Goal: Feedback & Contribution: Leave review/rating

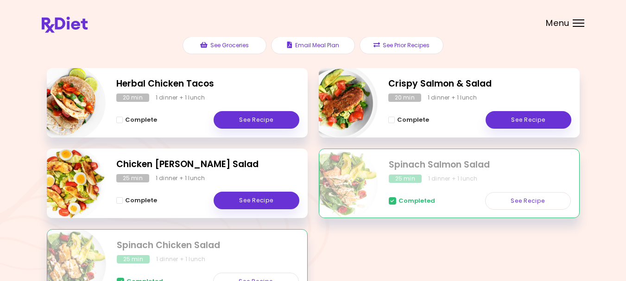
scroll to position [139, 0]
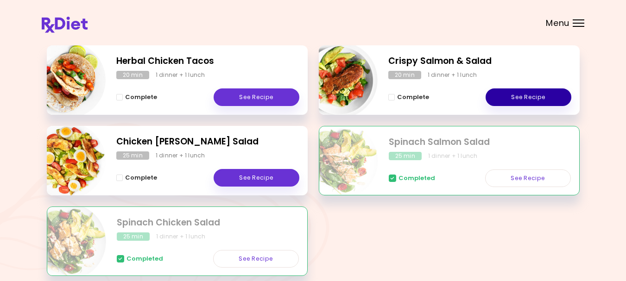
click at [525, 93] on link "See Recipe" at bounding box center [529, 98] width 86 height 18
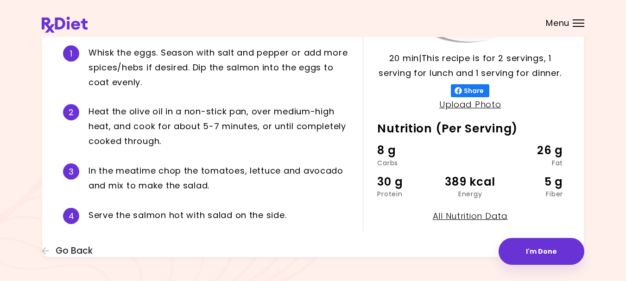
scroll to position [226, 0]
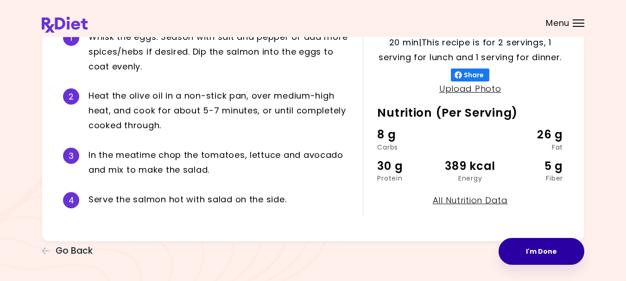
click at [542, 250] on button "I'm Done" at bounding box center [542, 251] width 86 height 27
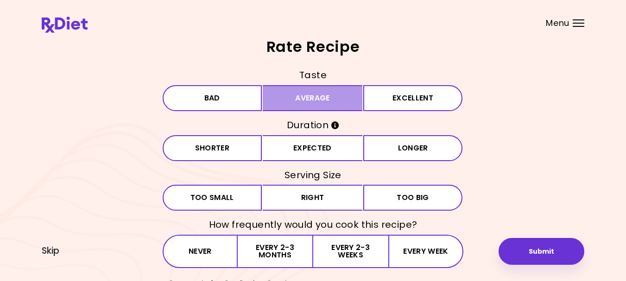
click at [304, 94] on button "Average" at bounding box center [313, 98] width 100 height 26
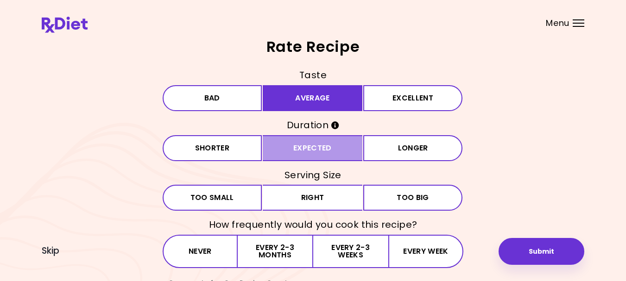
click at [304, 148] on button "Expected" at bounding box center [313, 148] width 100 height 26
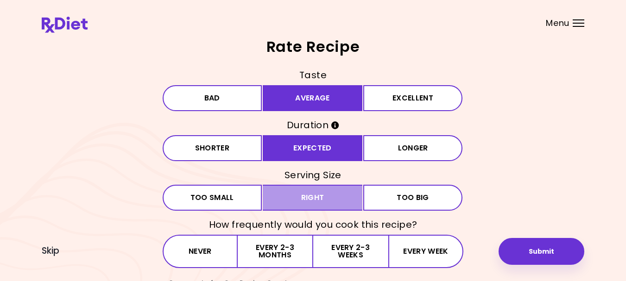
click at [306, 196] on button "Right" at bounding box center [313, 198] width 100 height 26
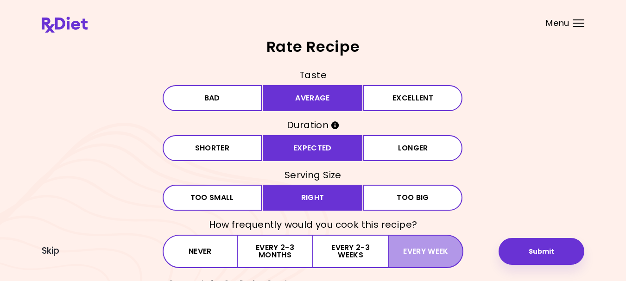
click at [419, 251] on button "Every week" at bounding box center [427, 251] width 76 height 33
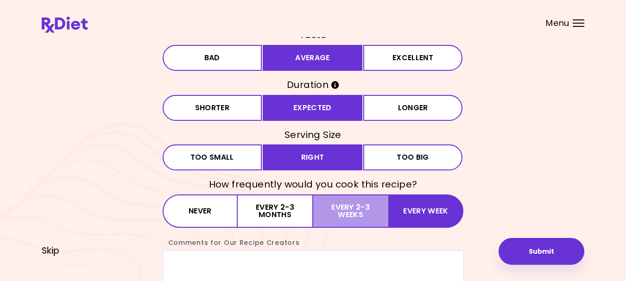
scroll to position [93, 0]
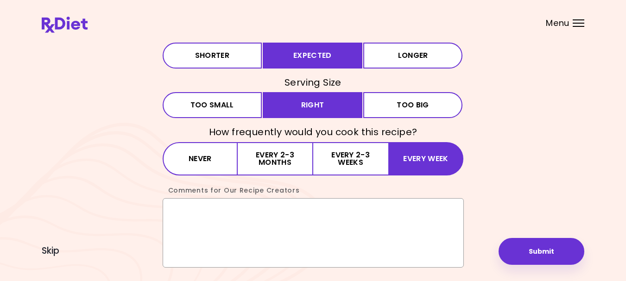
click at [230, 208] on textarea "Comments for Our Recipe Creators" at bounding box center [313, 233] width 301 height 70
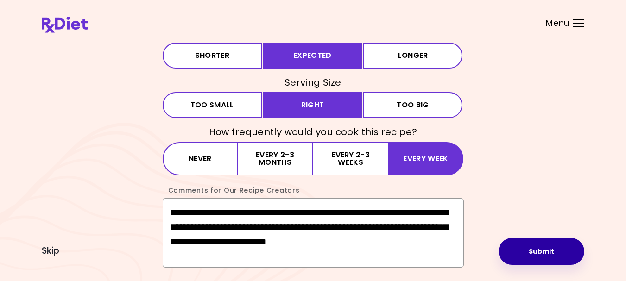
type textarea "**********"
click at [541, 248] on button "Submit" at bounding box center [542, 251] width 86 height 27
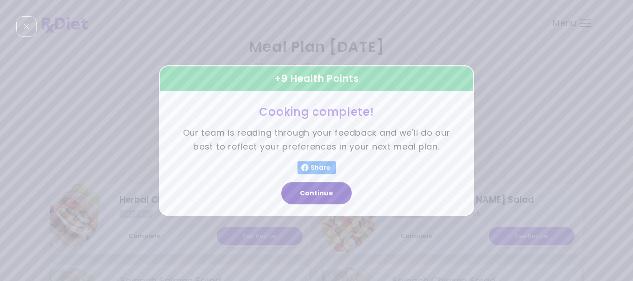
click at [313, 191] on button "Continue" at bounding box center [316, 193] width 70 height 22
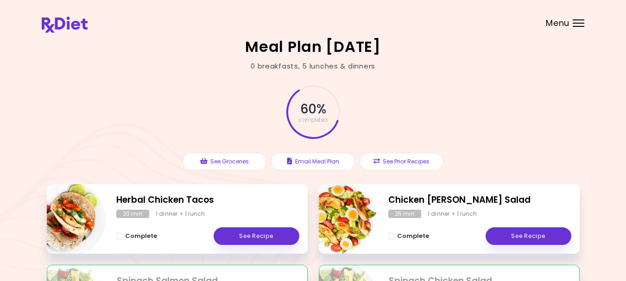
click at [576, 21] on div "Menu" at bounding box center [579, 22] width 12 height 7
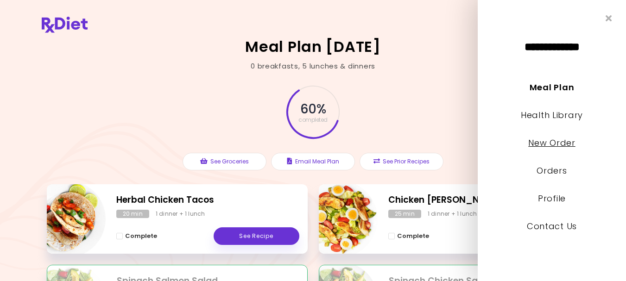
click at [543, 140] on link "New Order" at bounding box center [552, 143] width 47 height 12
